Goal: Task Accomplishment & Management: Manage account settings

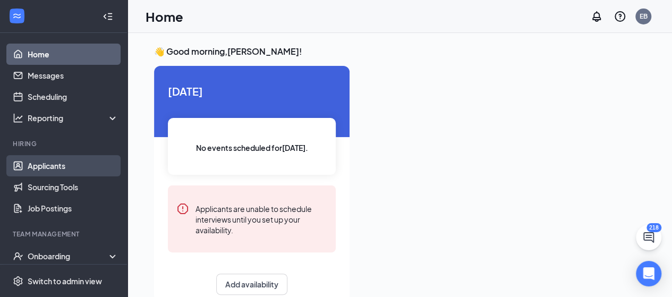
click at [71, 165] on link "Applicants" at bounding box center [73, 165] width 91 height 21
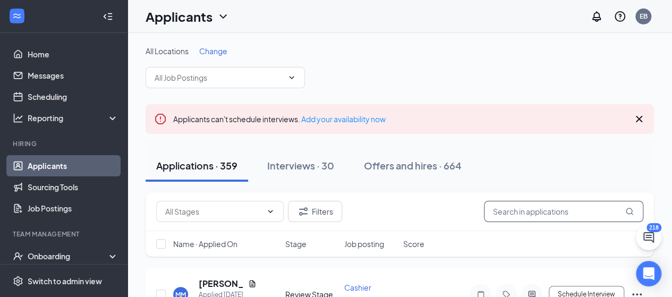
click at [584, 210] on input "text" at bounding box center [563, 211] width 159 height 21
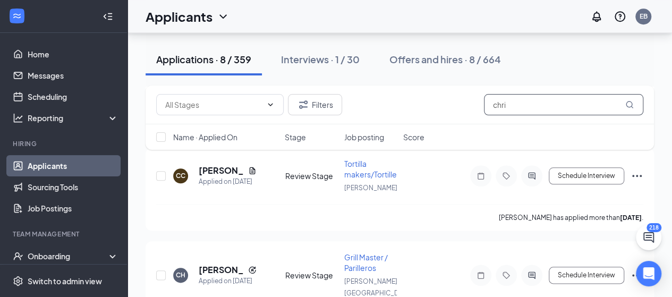
scroll to position [504, 0]
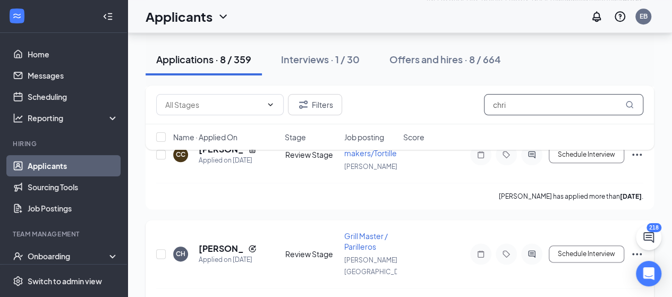
type input "chri"
click at [632, 253] on icon "Ellipses" at bounding box center [637, 254] width 10 height 2
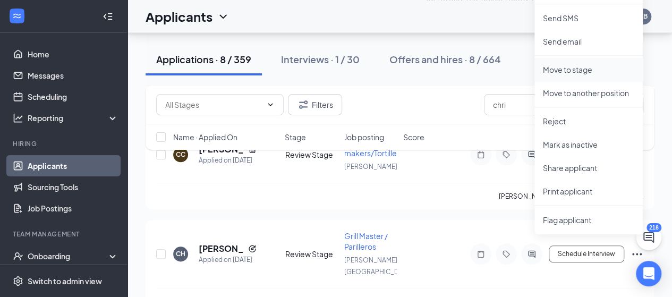
click at [594, 67] on p "Move to stage" at bounding box center [588, 69] width 91 height 11
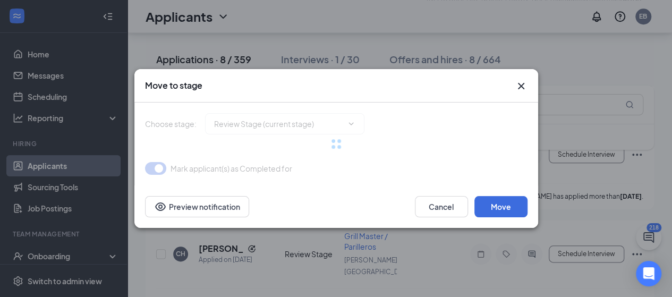
type input "Onsite Interview (next stage)"
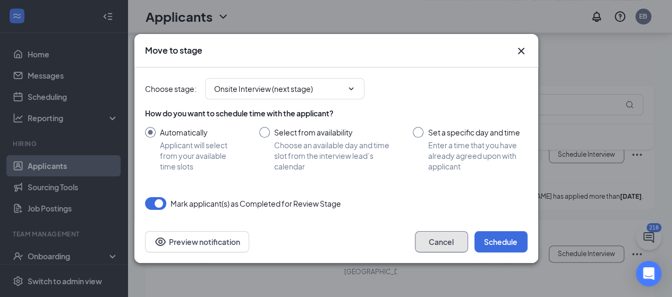
click at [440, 235] on button "Cancel" at bounding box center [441, 241] width 53 height 21
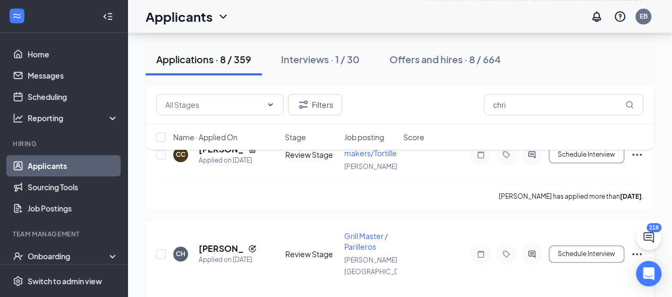
click at [632, 247] on icon "Ellipses" at bounding box center [636, 253] width 13 height 13
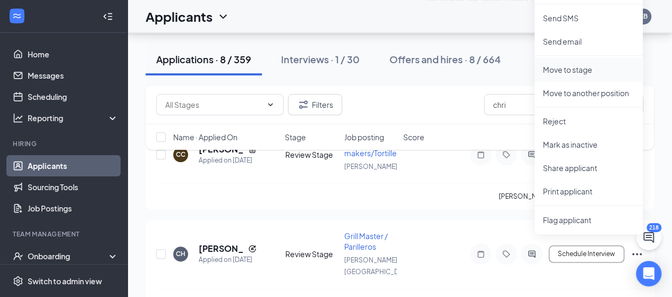
click at [583, 70] on p "Move to stage" at bounding box center [588, 69] width 91 height 11
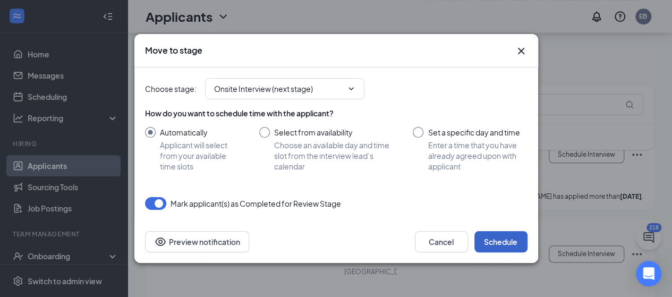
click at [500, 244] on button "Schedule" at bounding box center [500, 241] width 53 height 21
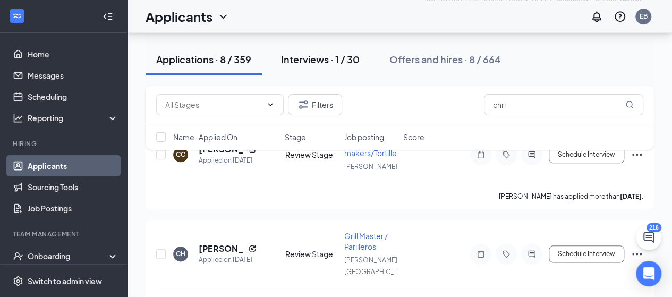
click at [315, 61] on div "Interviews · 1 / 30" at bounding box center [320, 59] width 79 height 13
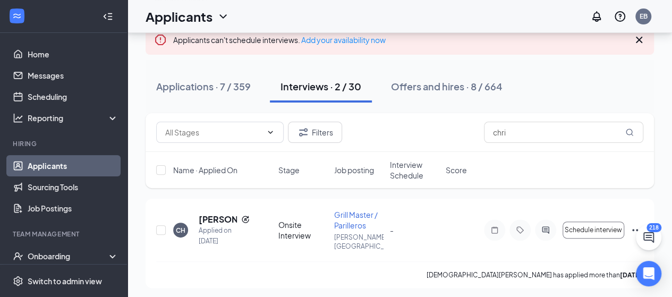
scroll to position [100, 0]
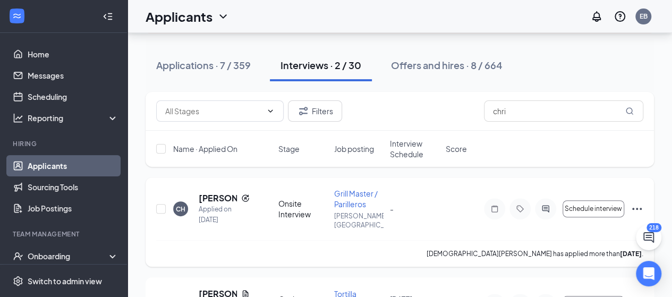
click at [638, 204] on icon "Ellipses" at bounding box center [636, 208] width 13 height 13
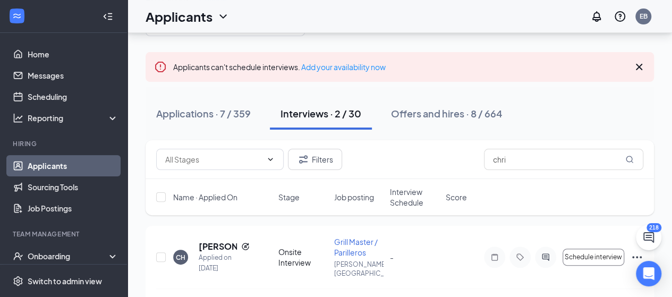
scroll to position [56, 0]
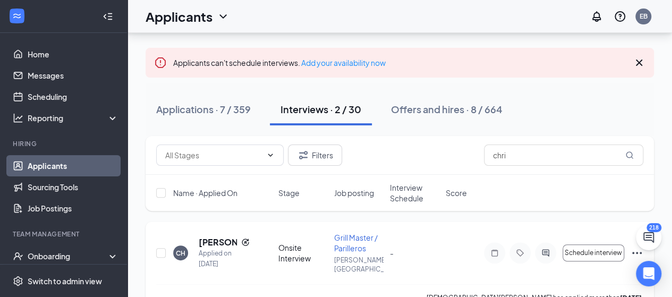
click at [632, 249] on icon "Ellipses" at bounding box center [636, 252] width 13 height 13
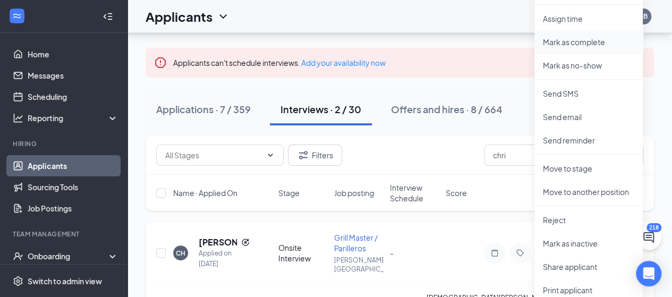
click at [581, 39] on p "Mark as complete" at bounding box center [588, 42] width 91 height 11
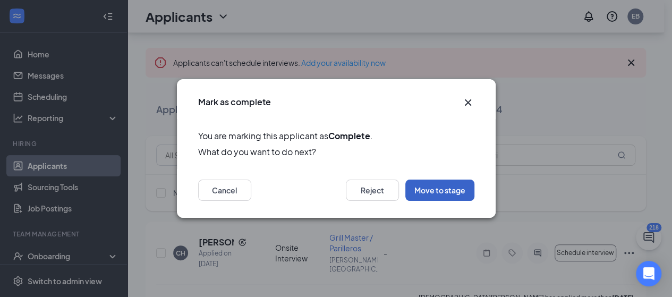
click at [442, 189] on button "Move to stage" at bounding box center [439, 189] width 69 height 21
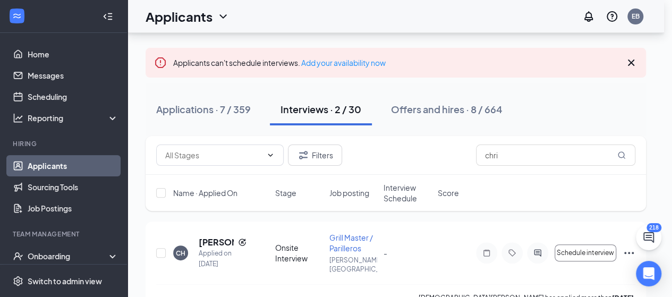
type input "Onsite Interview (current stage)"
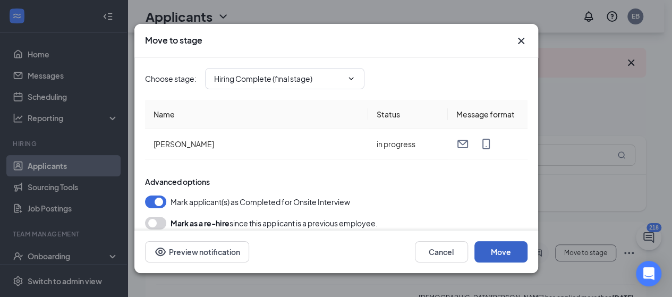
click at [496, 248] on button "Move" at bounding box center [500, 251] width 53 height 21
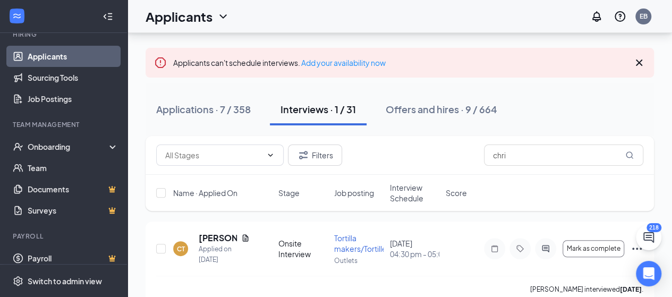
scroll to position [118, 0]
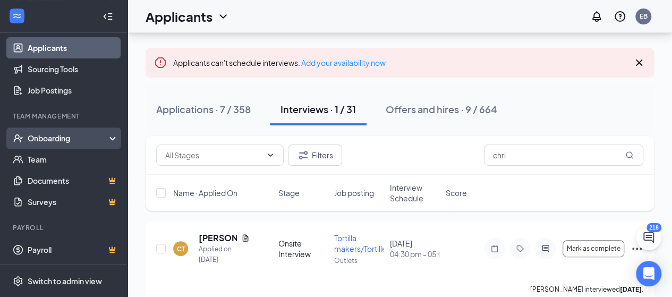
click at [104, 132] on div "Onboarding" at bounding box center [63, 137] width 127 height 21
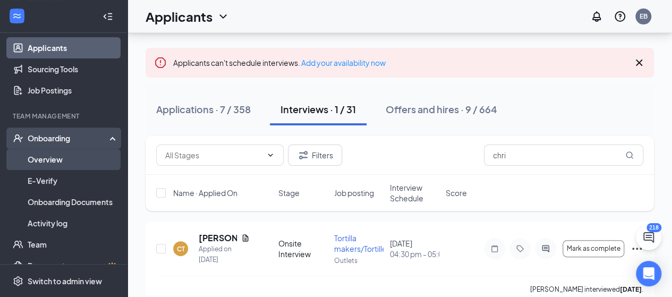
click at [68, 156] on link "Overview" at bounding box center [73, 159] width 91 height 21
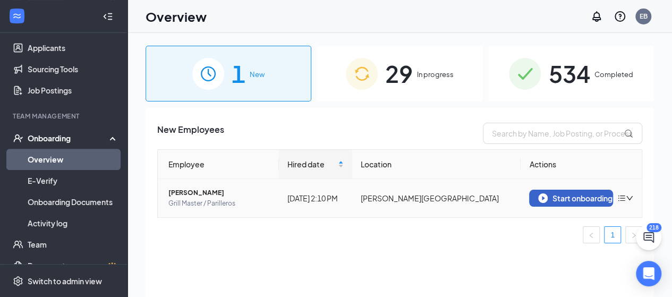
click at [570, 198] on div "Start onboarding" at bounding box center [571, 198] width 66 height 10
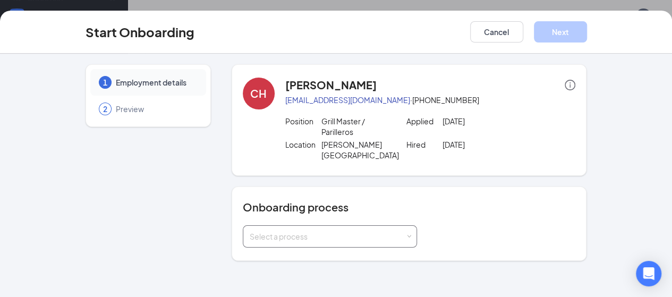
click at [406, 234] on span at bounding box center [408, 236] width 5 height 5
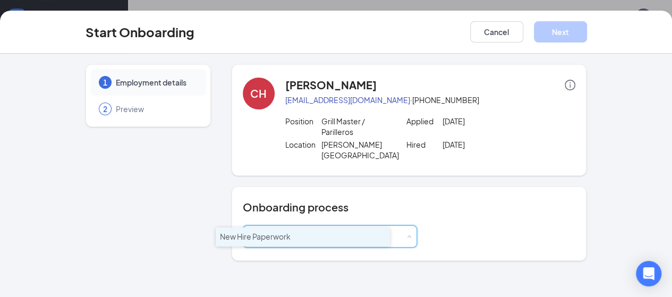
click at [335, 241] on li "New Hire Paperwork" at bounding box center [303, 236] width 174 height 19
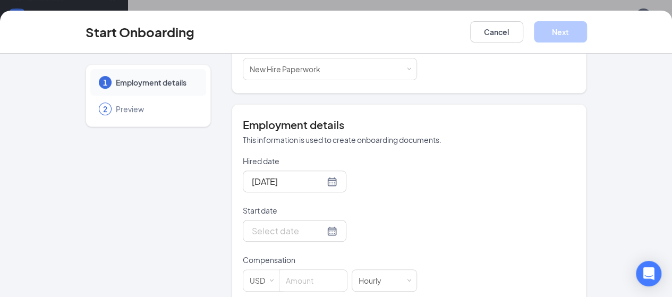
scroll to position [212, 0]
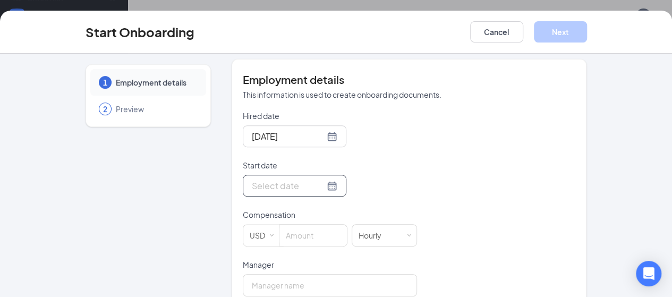
click at [290, 179] on div at bounding box center [294, 185] width 85 height 13
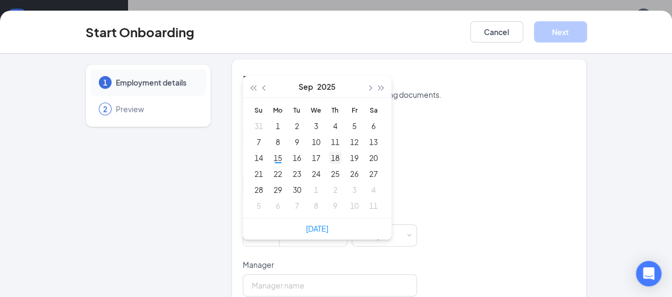
type input "[DATE]"
click at [329, 151] on div "18" at bounding box center [335, 157] width 13 height 13
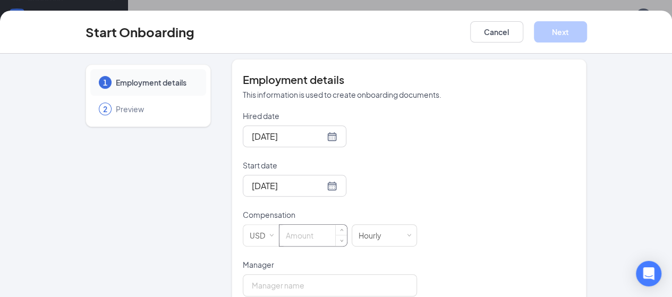
click at [279, 225] on input at bounding box center [312, 235] width 67 height 21
type input "11"
click at [269, 274] on input "Manager" at bounding box center [330, 285] width 174 height 22
type input "[PERSON_NAME]"
click at [587, 30] on button "Next" at bounding box center [560, 31] width 53 height 21
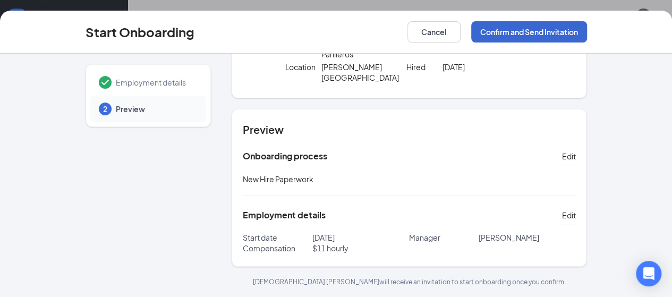
scroll to position [55, 0]
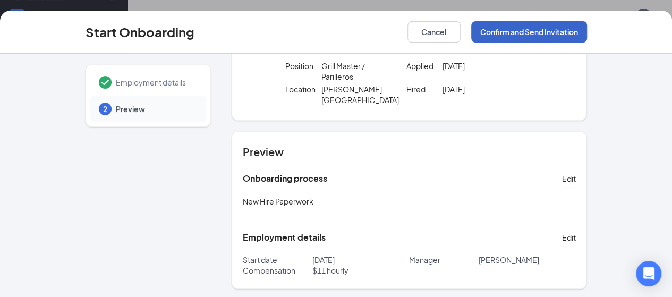
click at [587, 32] on button "Confirm and Send Invitation" at bounding box center [529, 31] width 116 height 21
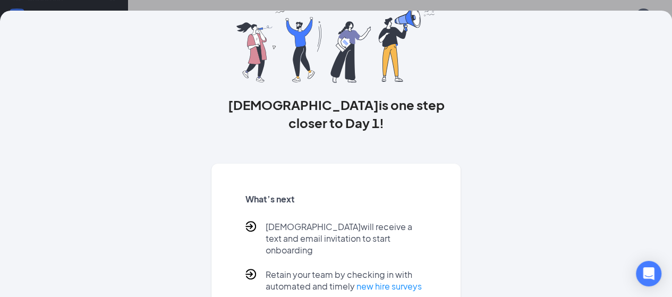
scroll to position [122, 0]
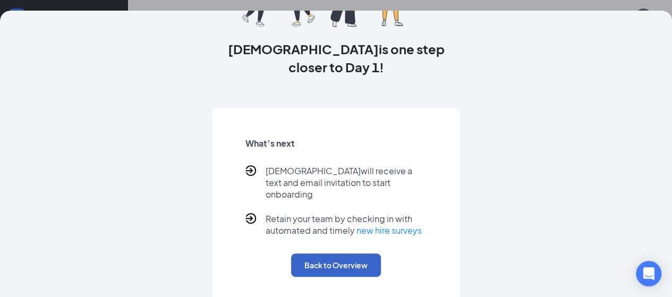
click at [333, 259] on button "Back to Overview" at bounding box center [336, 264] width 90 height 23
